Goal: Information Seeking & Learning: Find specific fact

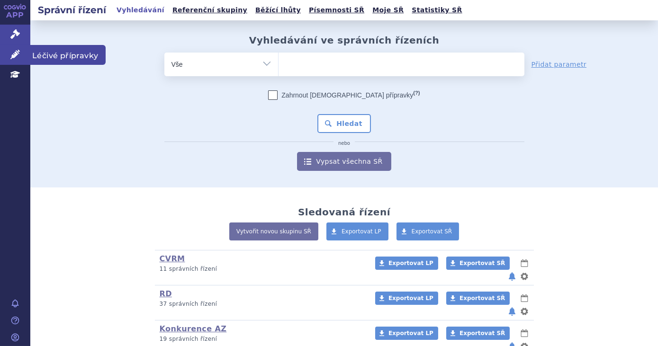
click at [29, 55] on link "Léčivé přípravky" at bounding box center [15, 55] width 30 height 20
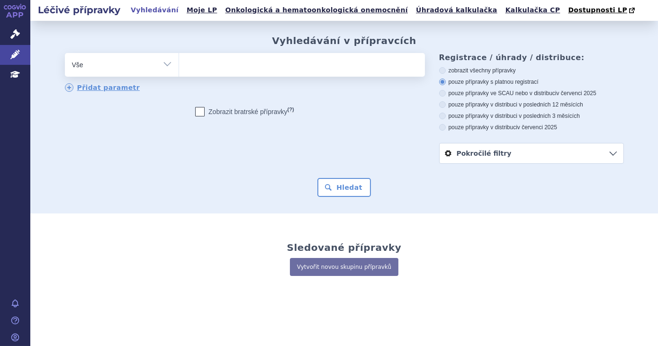
click at [309, 76] on span at bounding box center [302, 65] width 246 height 24
click at [179, 76] on select at bounding box center [179, 65] width 0 height 24
type input "tr"
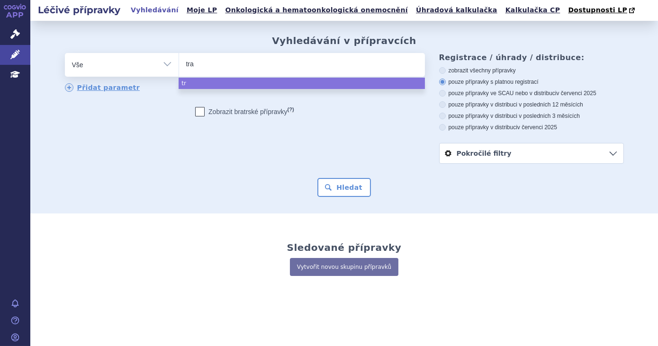
type input "tras"
type input "trast"
type input "trastuz"
type input "trastuzu"
type input "trastuzumab"
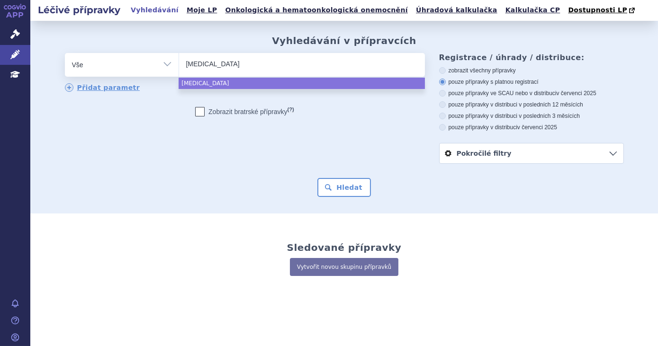
select select "trastuzumab"
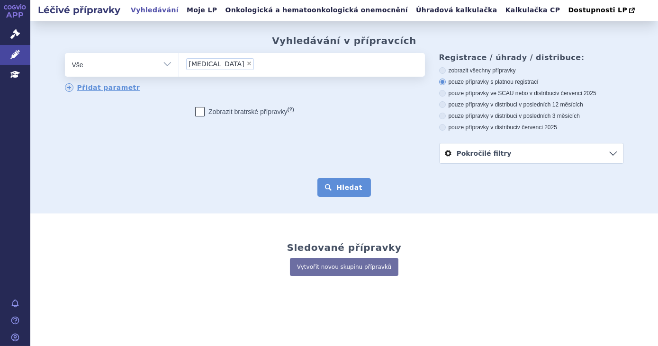
click at [337, 178] on button "Hledat" at bounding box center [344, 187] width 54 height 19
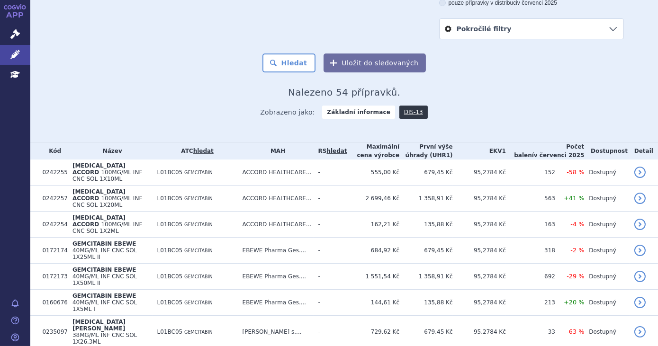
scroll to position [124, 0]
click at [545, 27] on link "Pokročilé filtry" at bounding box center [531, 30] width 184 height 20
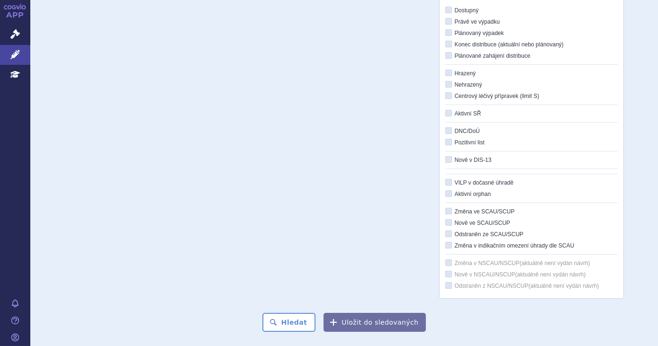
scroll to position [86, 0]
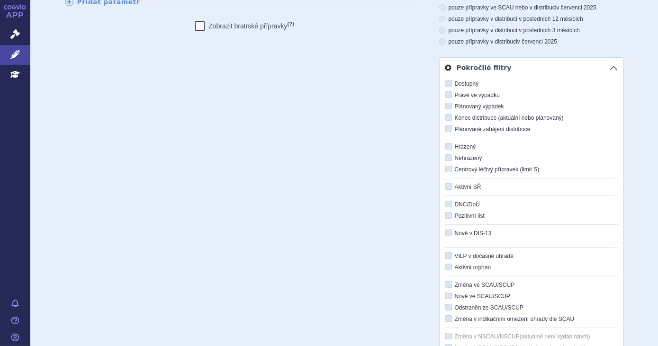
click at [323, 152] on div "odstranit Vše Přípravek/SUKL kód MAH VPOIS ATC/Aktivní látka" at bounding box center [344, 169] width 559 height 405
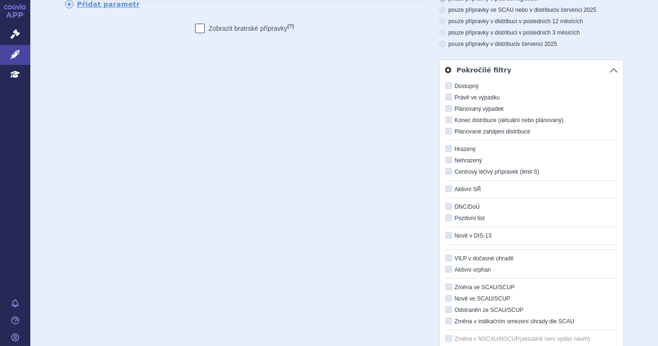
scroll to position [0, 0]
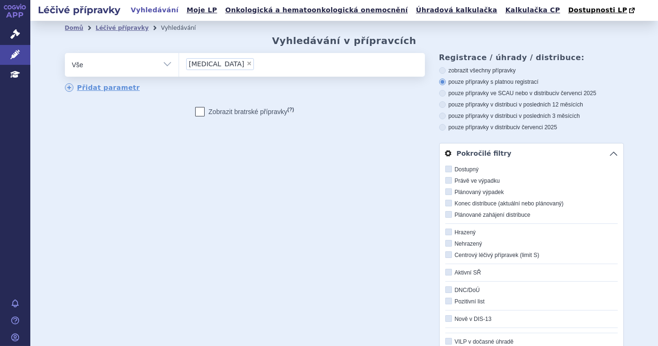
click at [246, 64] on span "×" at bounding box center [249, 64] width 6 height 6
click at [179, 64] on select "trastuzumab" at bounding box center [179, 65] width 0 height 24
select select
click at [5, 48] on link "Léčivé přípravky" at bounding box center [15, 55] width 30 height 20
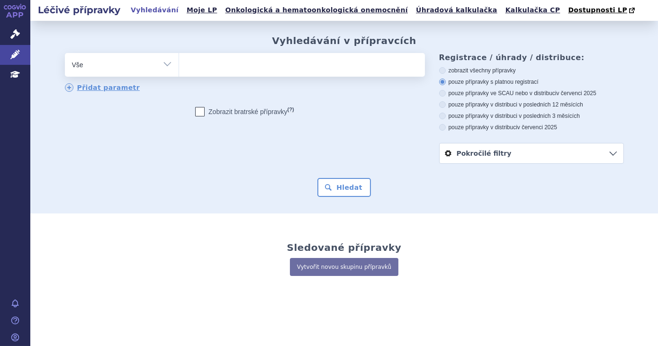
click at [518, 155] on link "Pokročilé filtry" at bounding box center [531, 153] width 184 height 20
